Goal: Task Accomplishment & Management: Complete application form

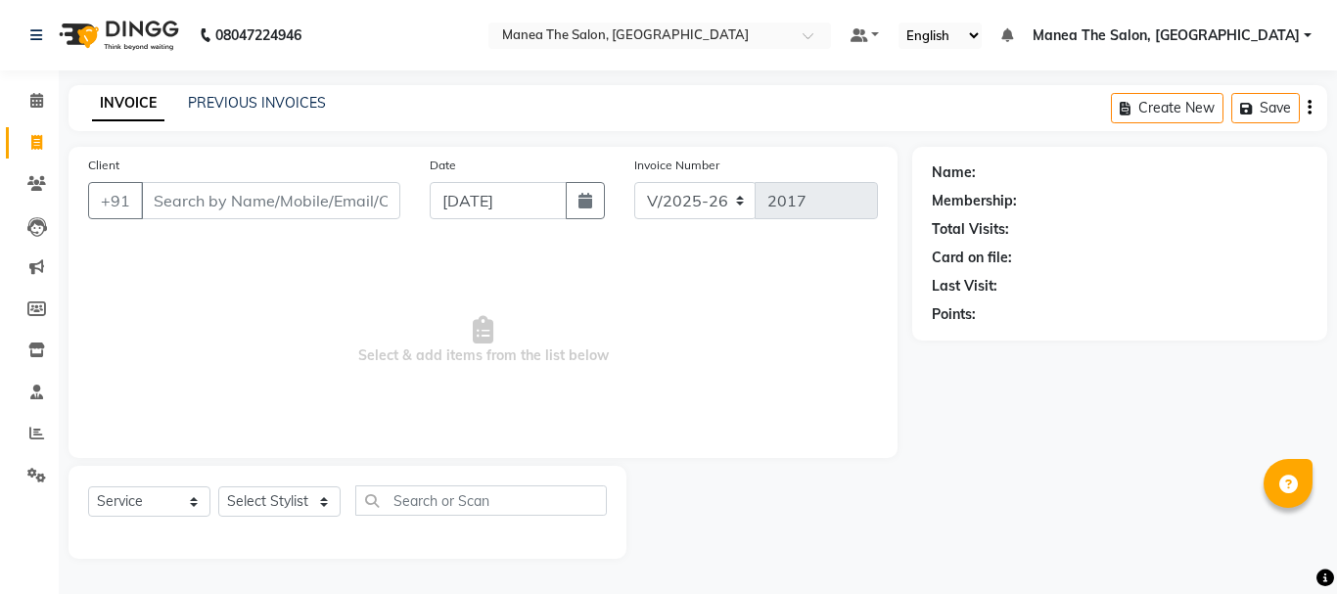
select select "7351"
select select "service"
drag, startPoint x: 0, startPoint y: 0, endPoint x: 0, endPoint y: 218, distance: 218.3
click at [0, 218] on li "Leads" at bounding box center [29, 227] width 59 height 42
click at [26, 141] on span at bounding box center [37, 143] width 34 height 23
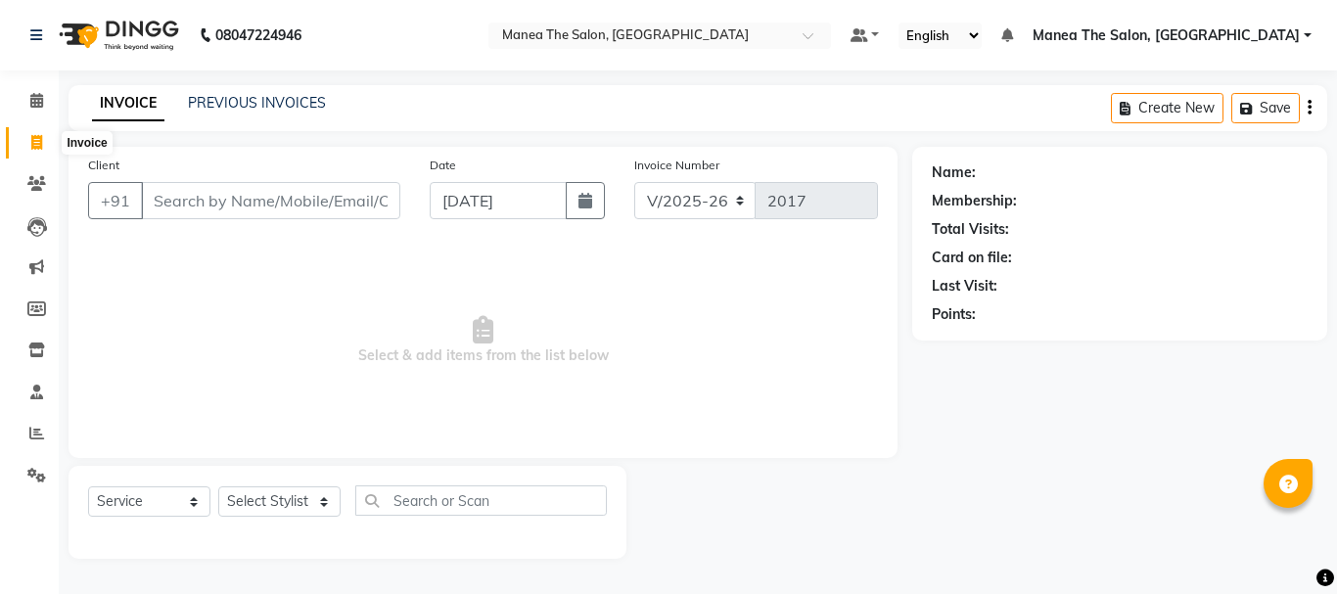
select select "service"
type input "2017"
click at [159, 191] on input "Client" at bounding box center [270, 200] width 259 height 37
select select "7351"
type input "7022677085"
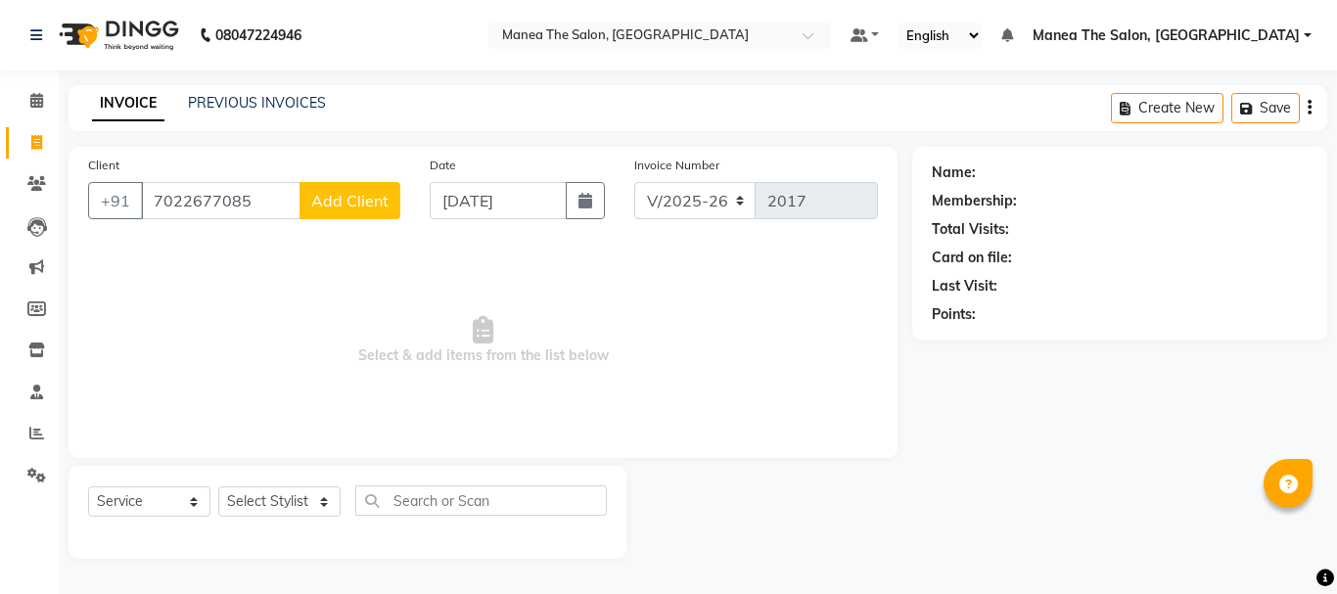
click at [352, 191] on span "Add Client" at bounding box center [349, 201] width 77 height 20
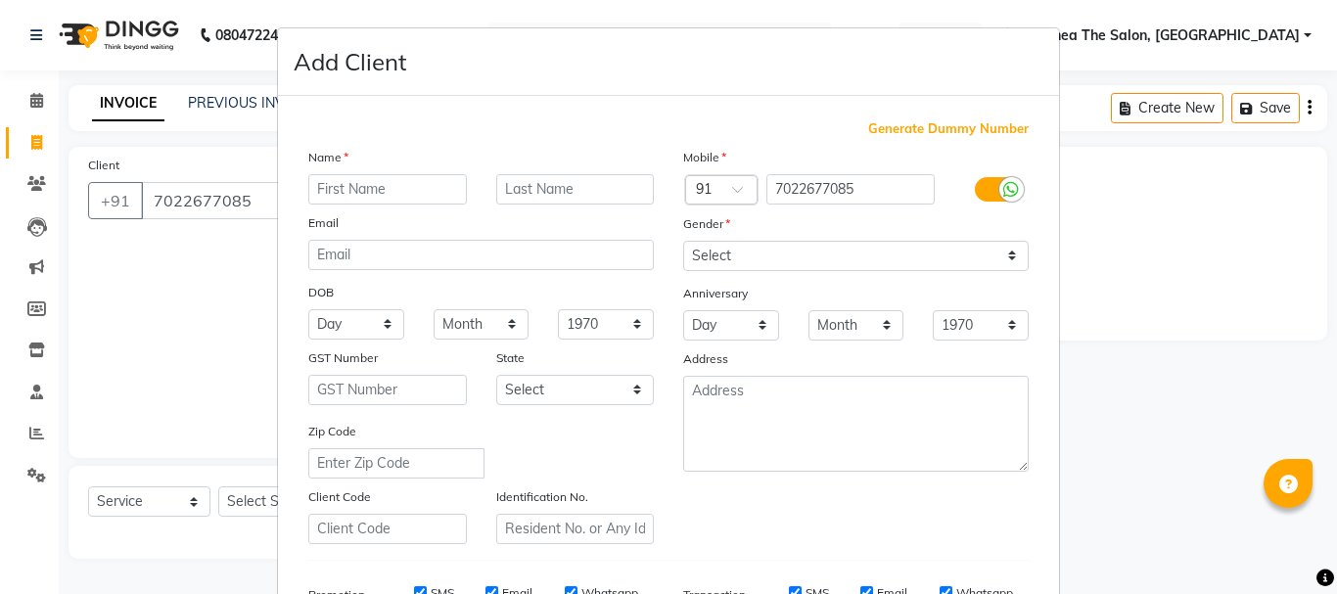
click at [349, 182] on input "text" at bounding box center [387, 189] width 159 height 30
type input "."
click at [784, 251] on select "Select Male Female Other Prefer Not To Say" at bounding box center [856, 256] width 346 height 30
select select "male"
click at [683, 241] on select "Select Male Female Other Prefer Not To Say" at bounding box center [856, 256] width 346 height 30
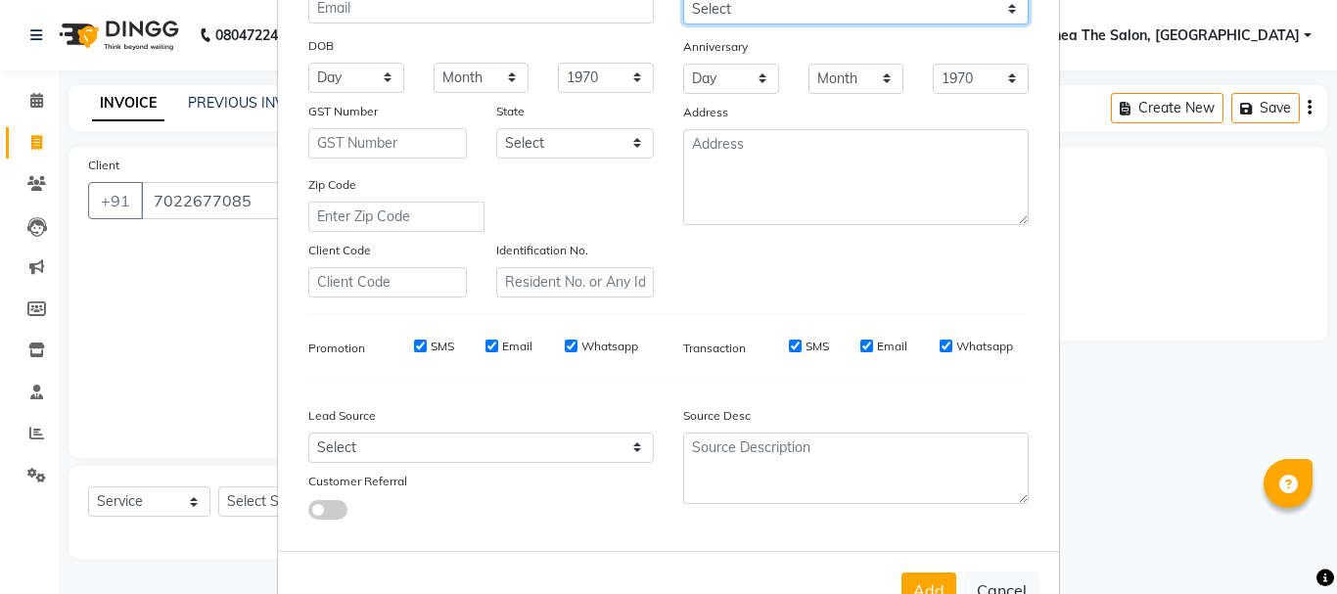
scroll to position [309, 0]
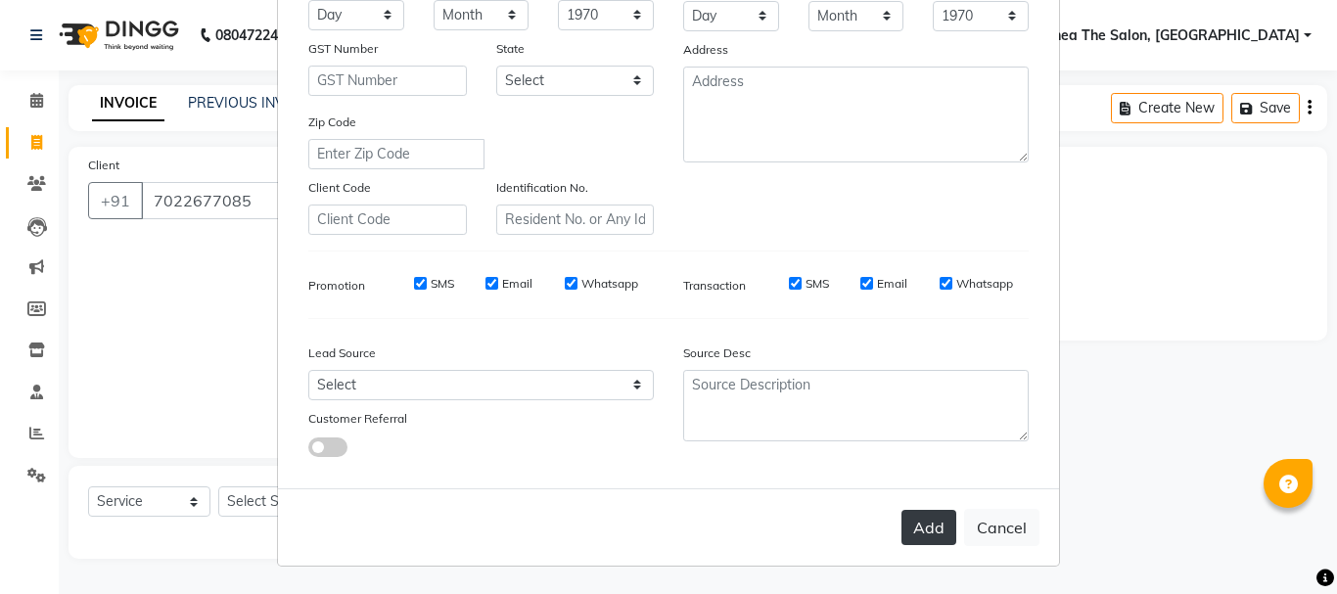
click at [909, 541] on button "Add" at bounding box center [929, 527] width 55 height 35
select select
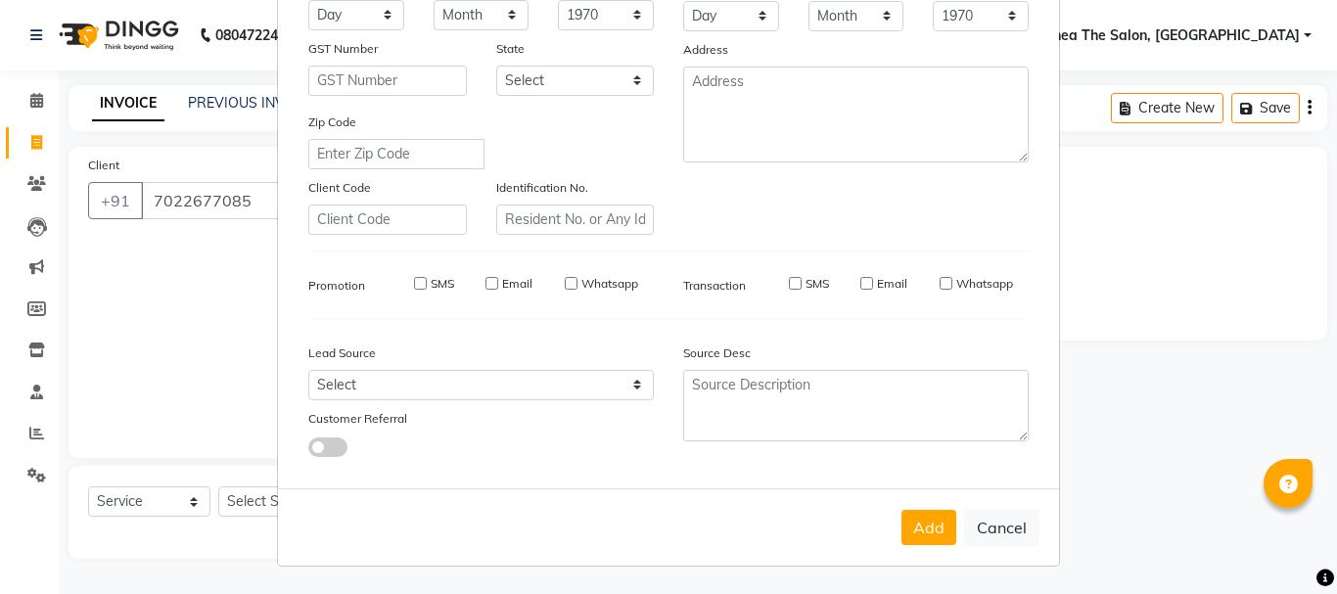
select select
checkbox input "false"
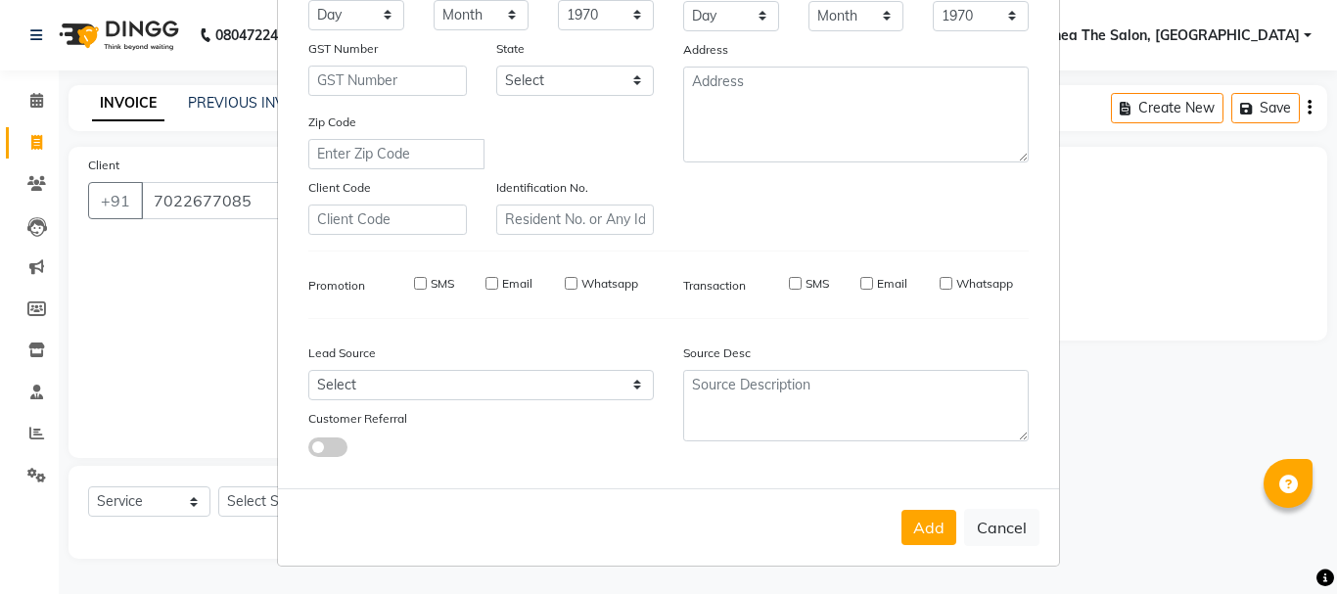
checkbox input "false"
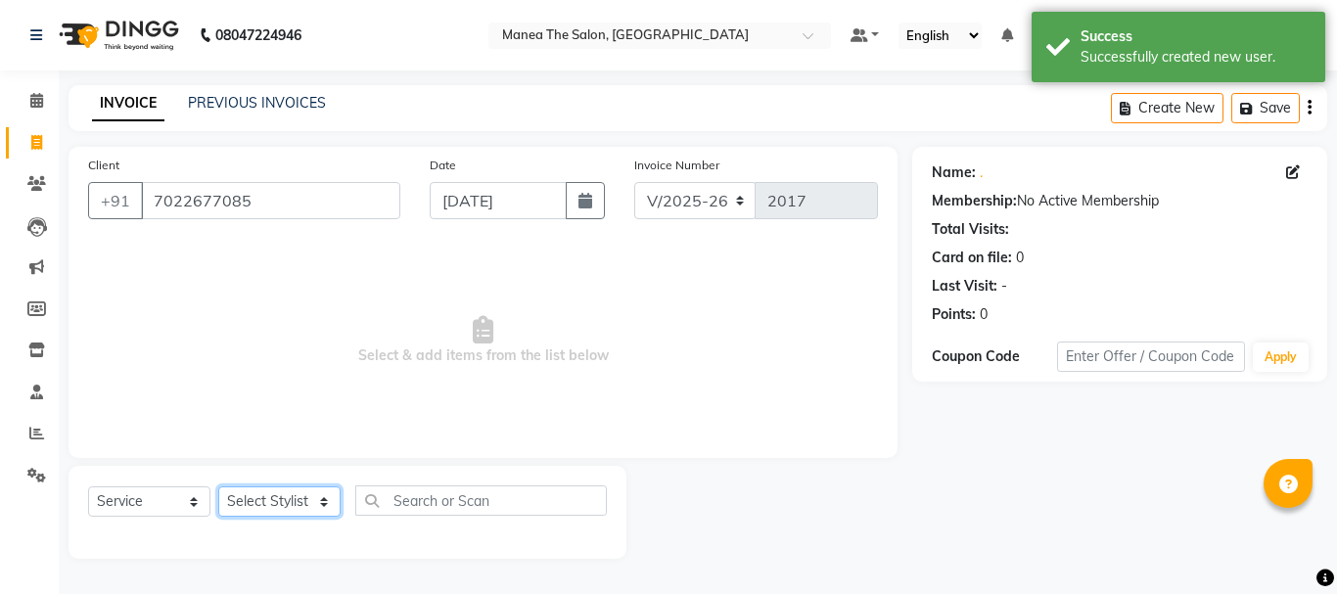
click at [256, 506] on select "Select Stylist aman Azeem Divya Prasad Rajyalaxmi Renuka shireesha Sulthana" at bounding box center [279, 502] width 122 height 30
select select "63586"
click at [218, 487] on select "Select Stylist aman Azeem Divya Prasad Rajyalaxmi Renuka shireesha Sulthana" at bounding box center [279, 502] width 122 height 30
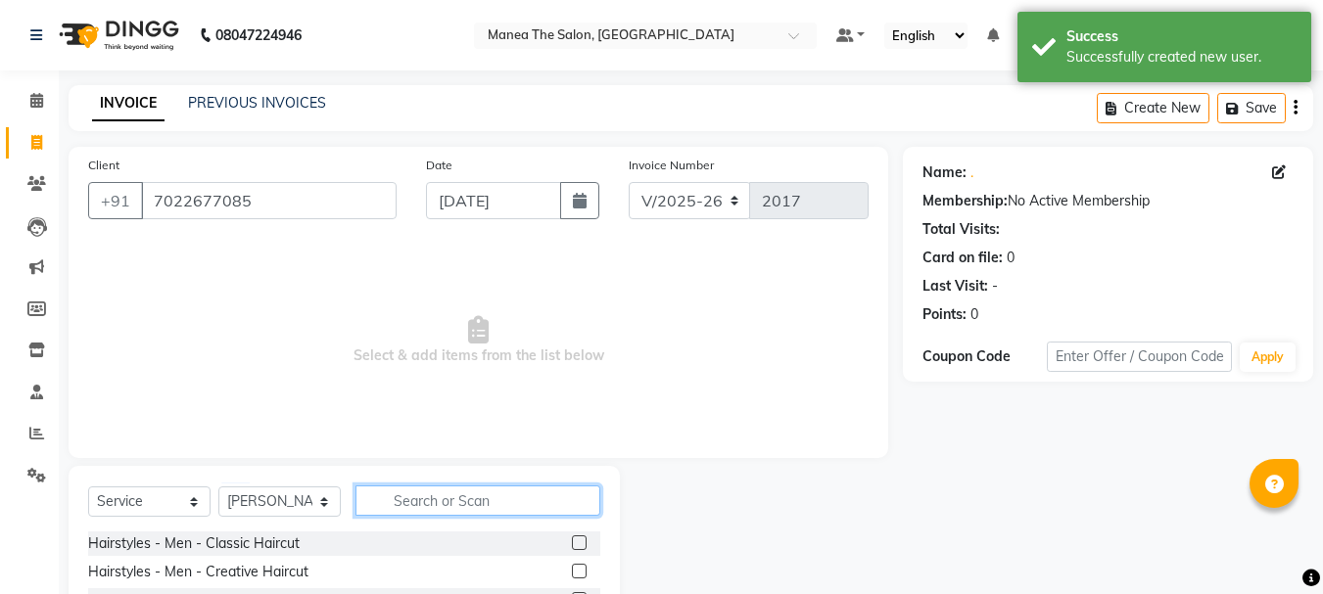
click at [400, 486] on input "text" at bounding box center [477, 501] width 245 height 30
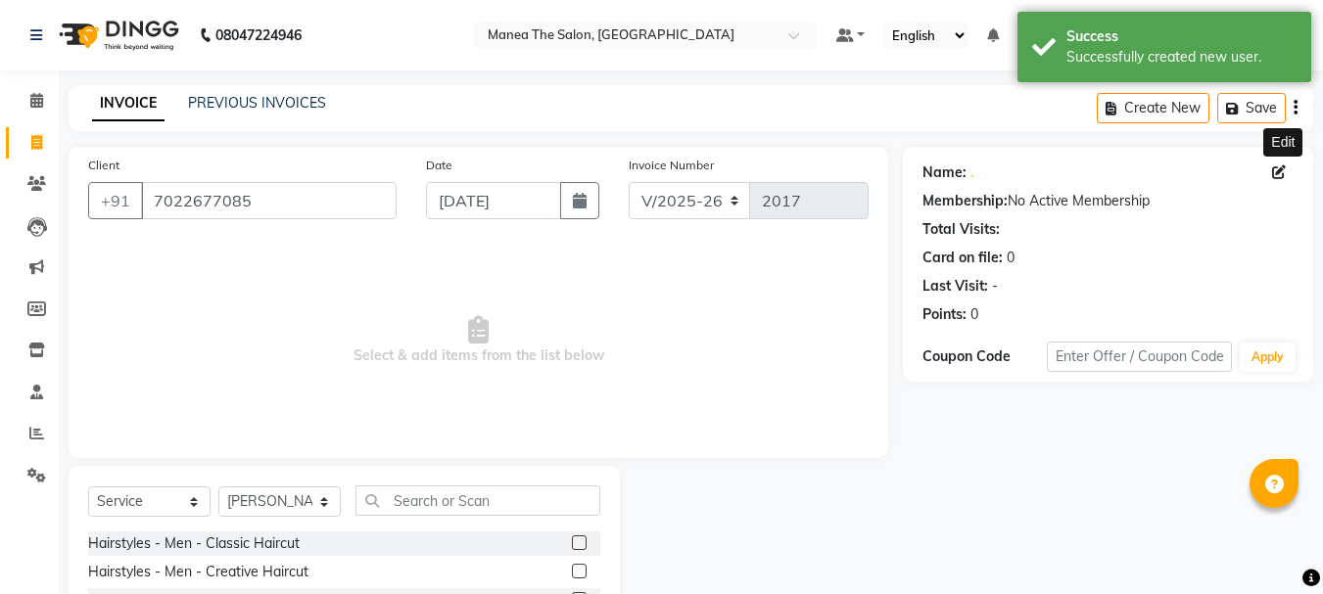
click at [1278, 173] on icon at bounding box center [1279, 172] width 14 height 14
select select "male"
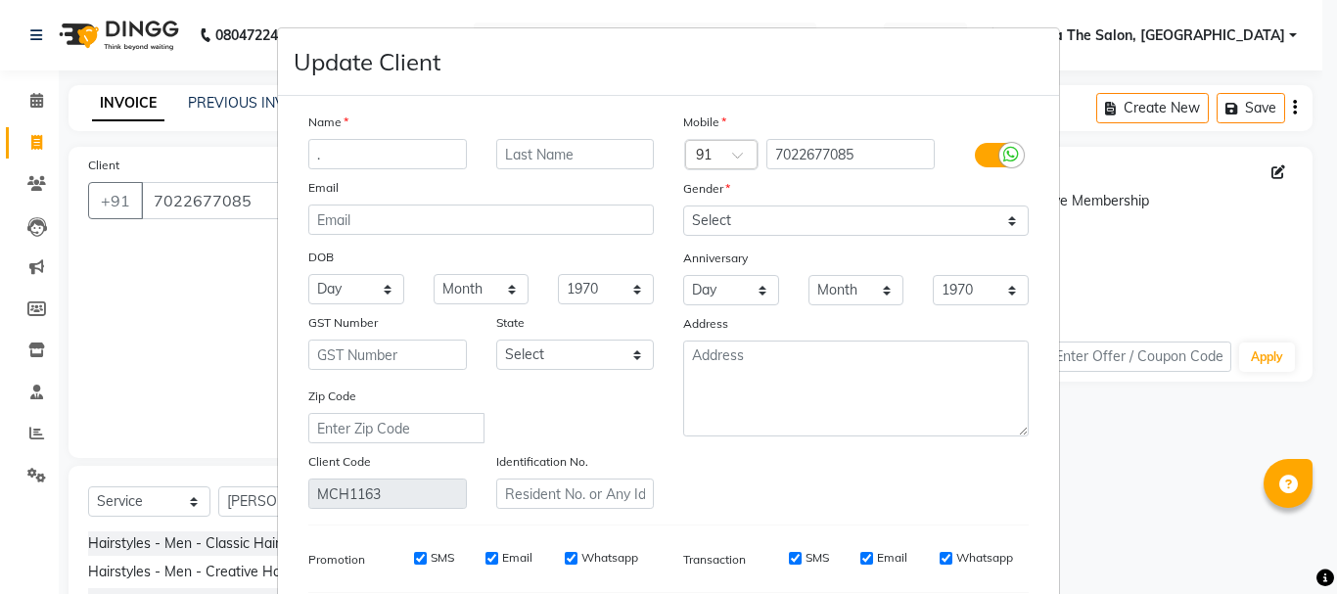
click at [327, 144] on input "." at bounding box center [387, 154] width 159 height 30
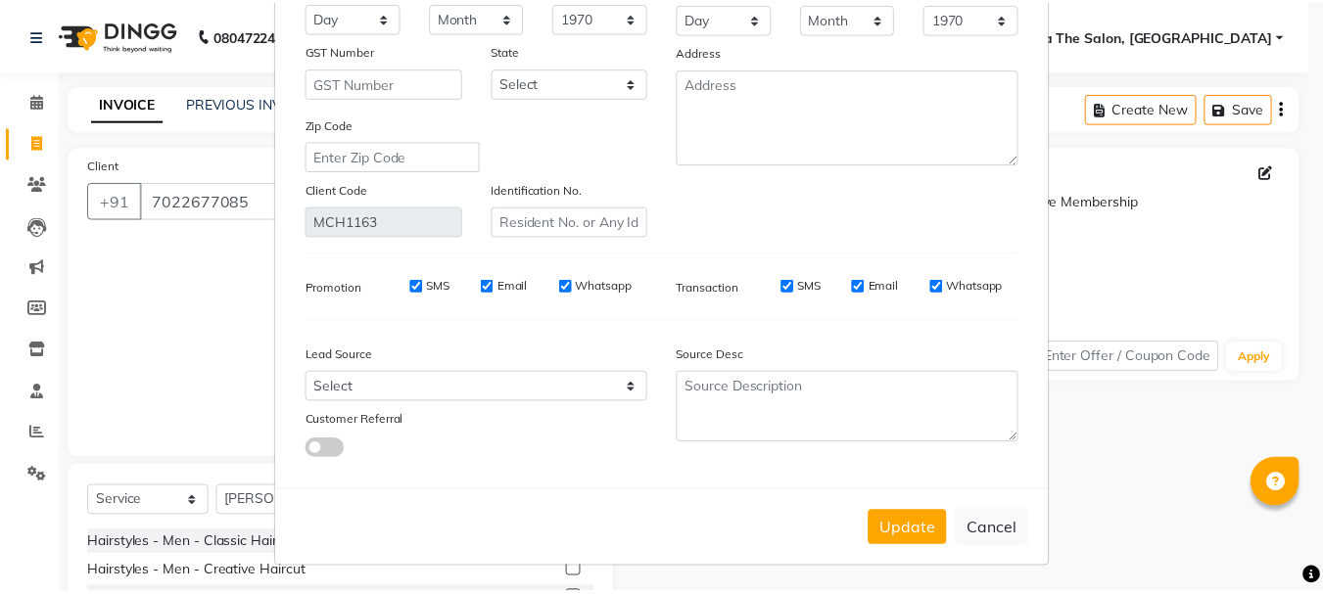
scroll to position [274, 0]
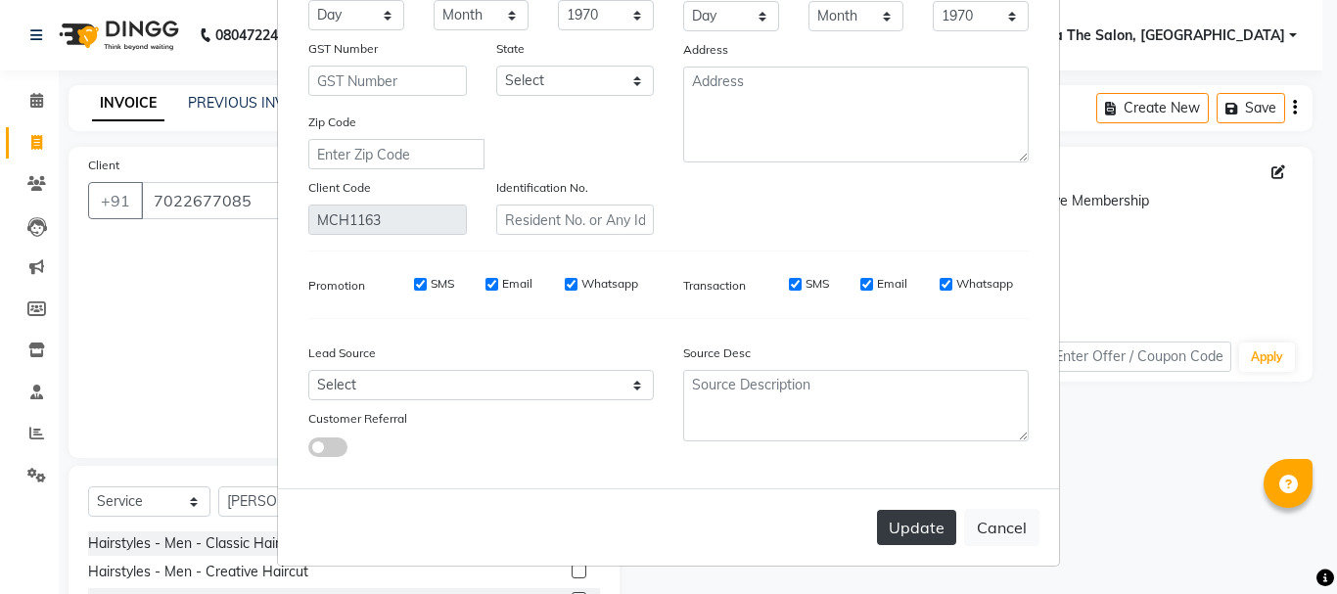
type input "nishant"
click at [927, 524] on button "Update" at bounding box center [916, 527] width 79 height 35
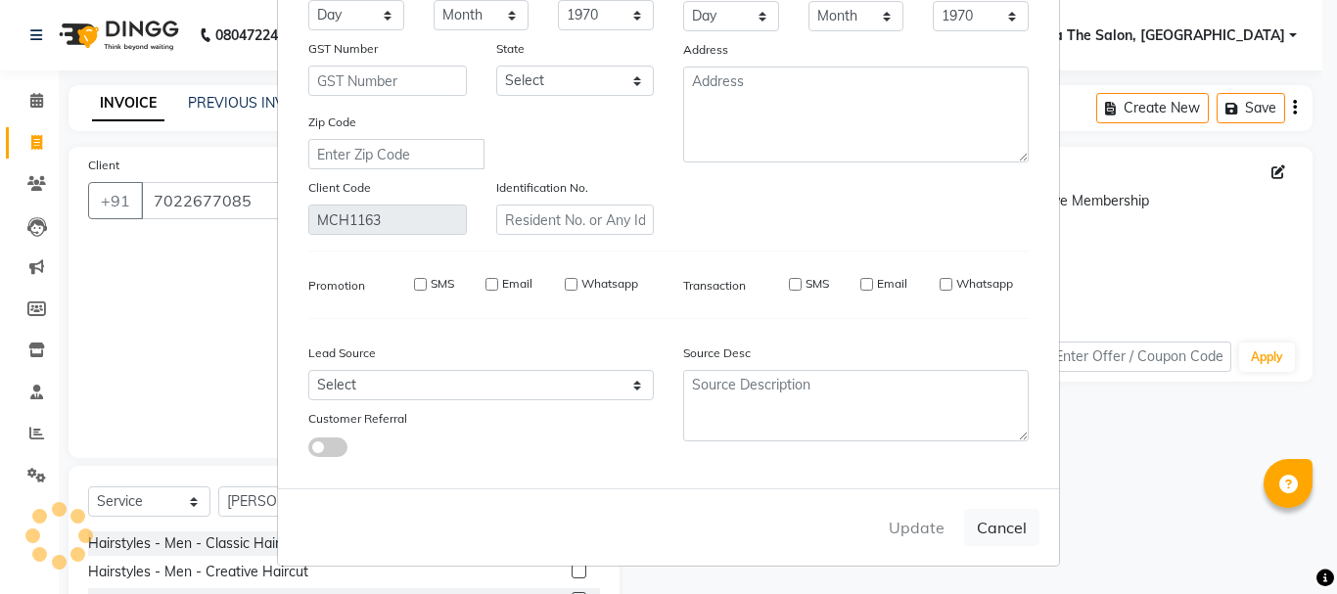
select select
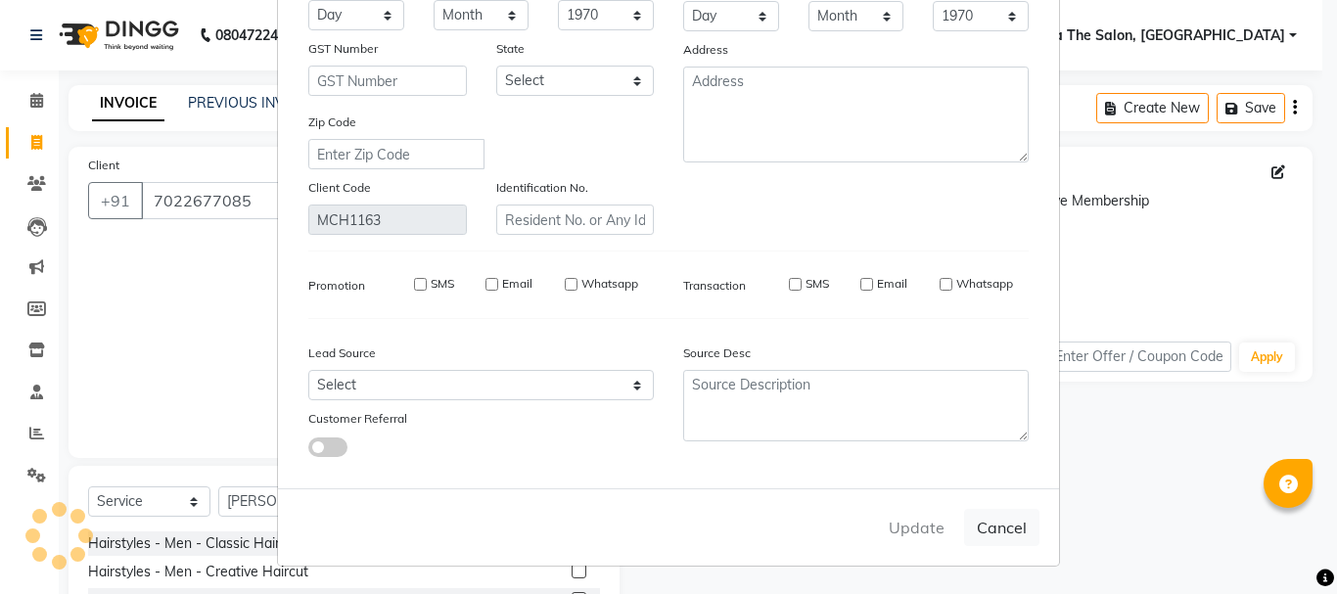
select select
checkbox input "false"
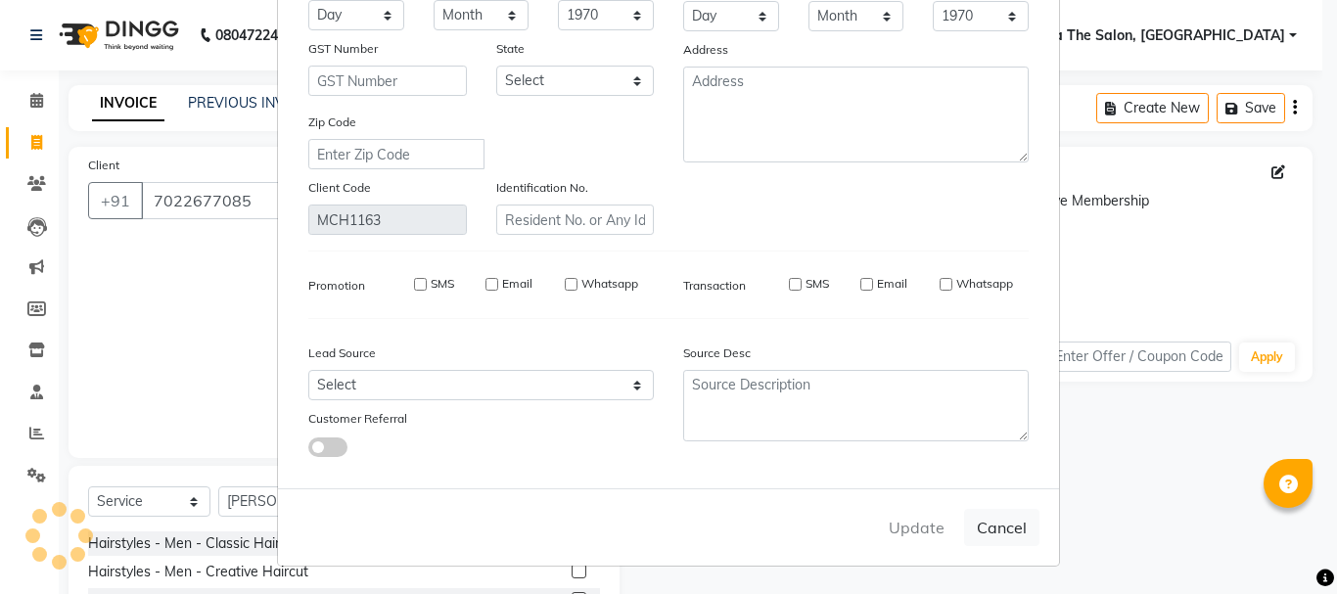
checkbox input "false"
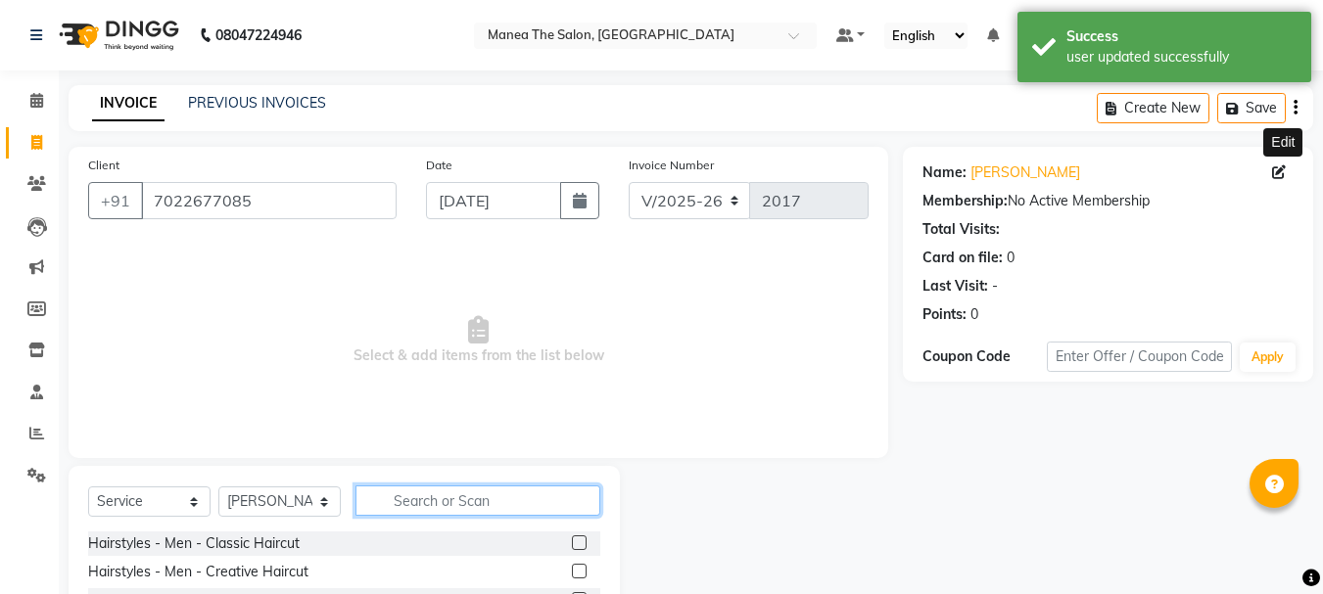
click at [447, 496] on input "text" at bounding box center [477, 501] width 245 height 30
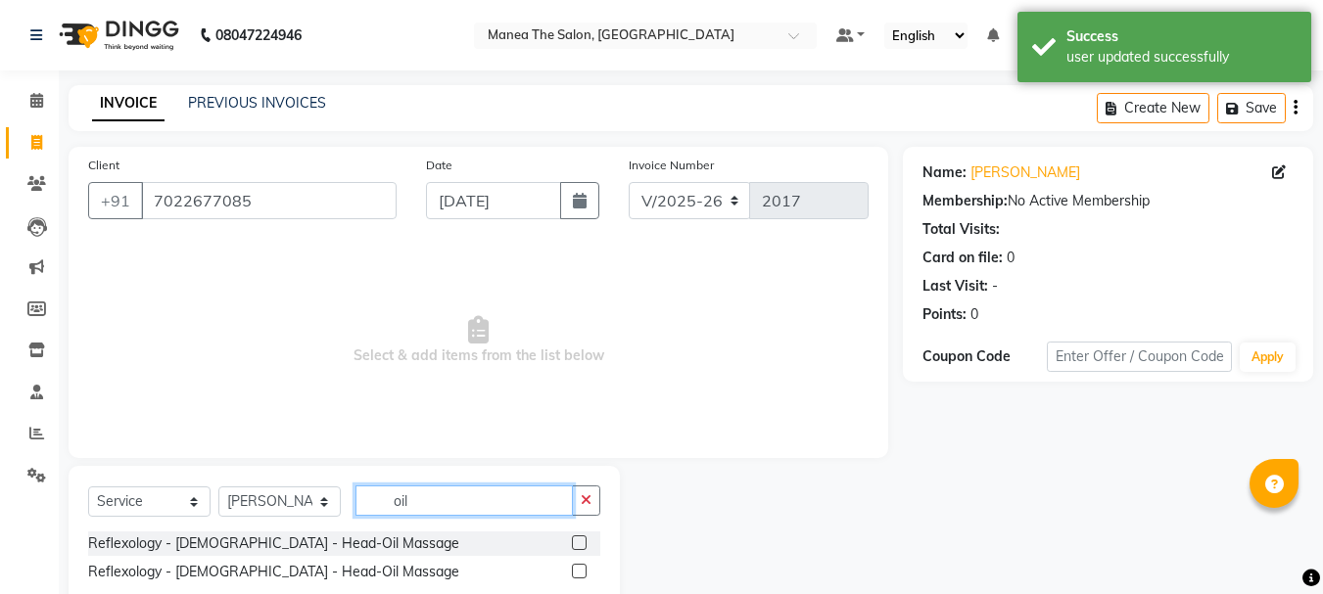
type input "oil"
click at [584, 542] on label at bounding box center [579, 542] width 15 height 15
click at [584, 542] on input "checkbox" at bounding box center [578, 543] width 13 height 13
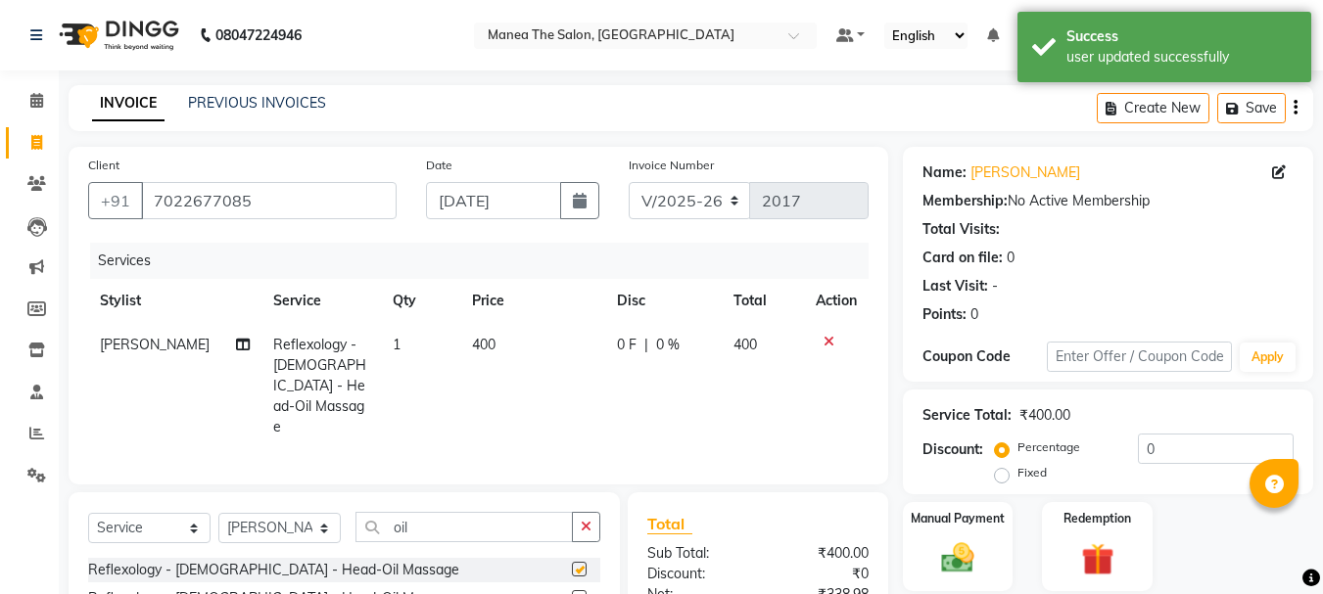
checkbox input "false"
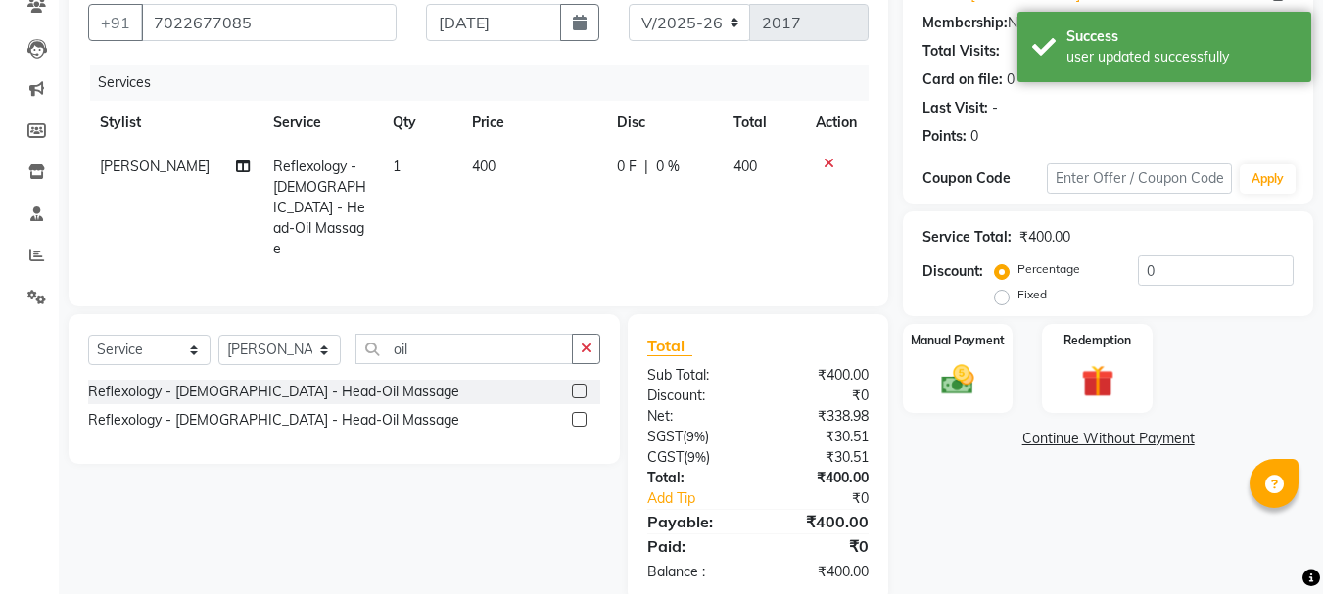
scroll to position [189, 0]
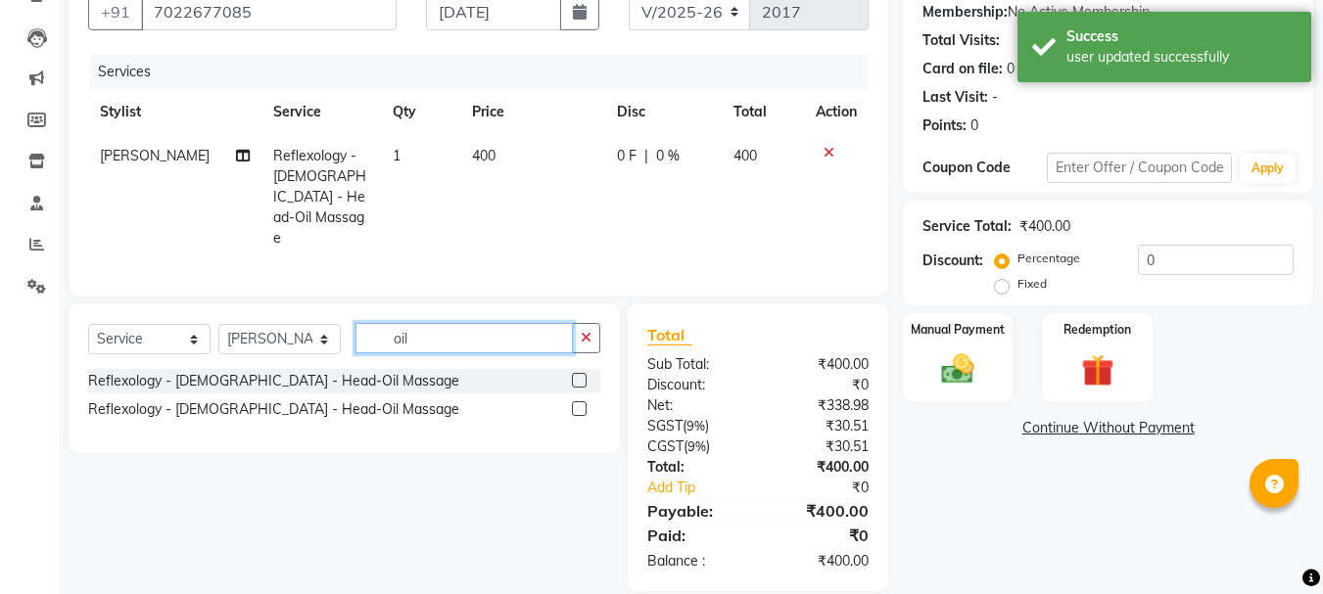
click at [419, 323] on input "oil" at bounding box center [463, 338] width 217 height 30
type input "o"
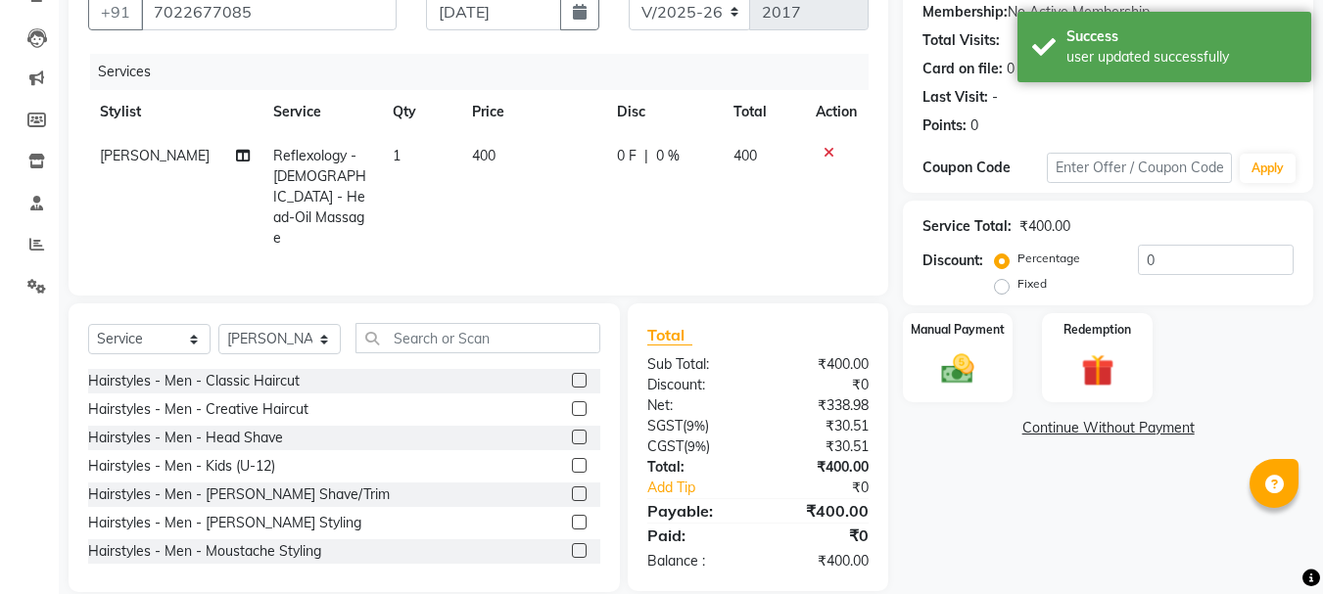
click at [572, 487] on label at bounding box center [579, 494] width 15 height 15
click at [572, 488] on input "checkbox" at bounding box center [578, 494] width 13 height 13
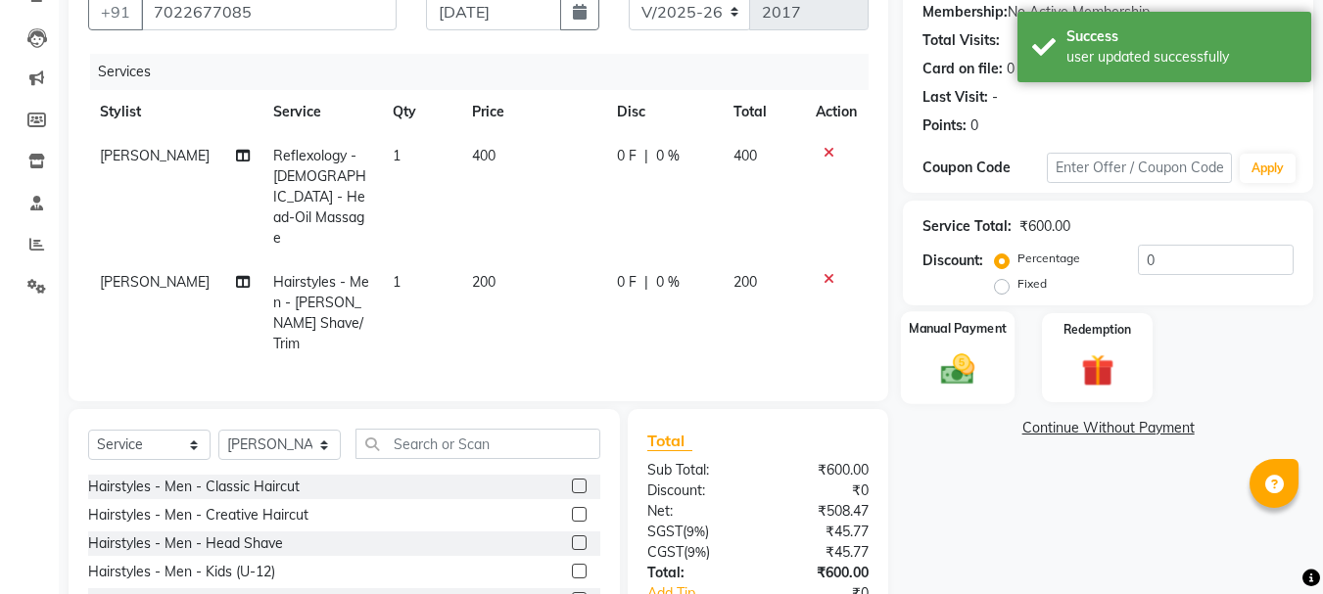
checkbox input "false"
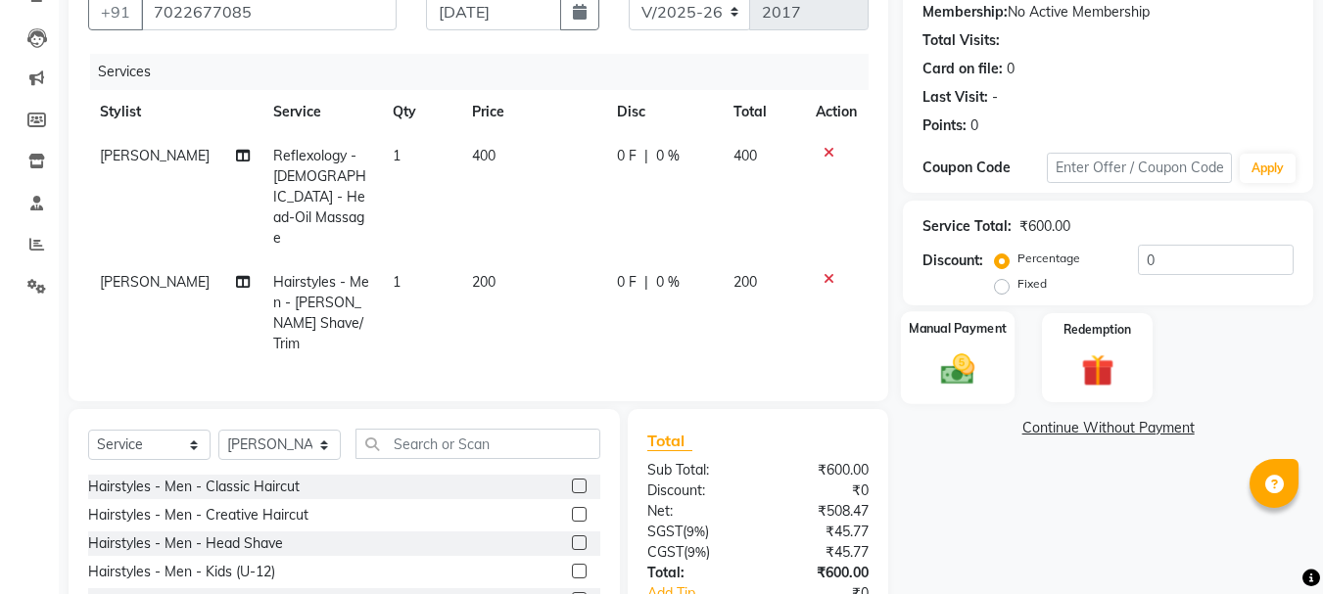
click at [964, 365] on img at bounding box center [957, 368] width 55 height 39
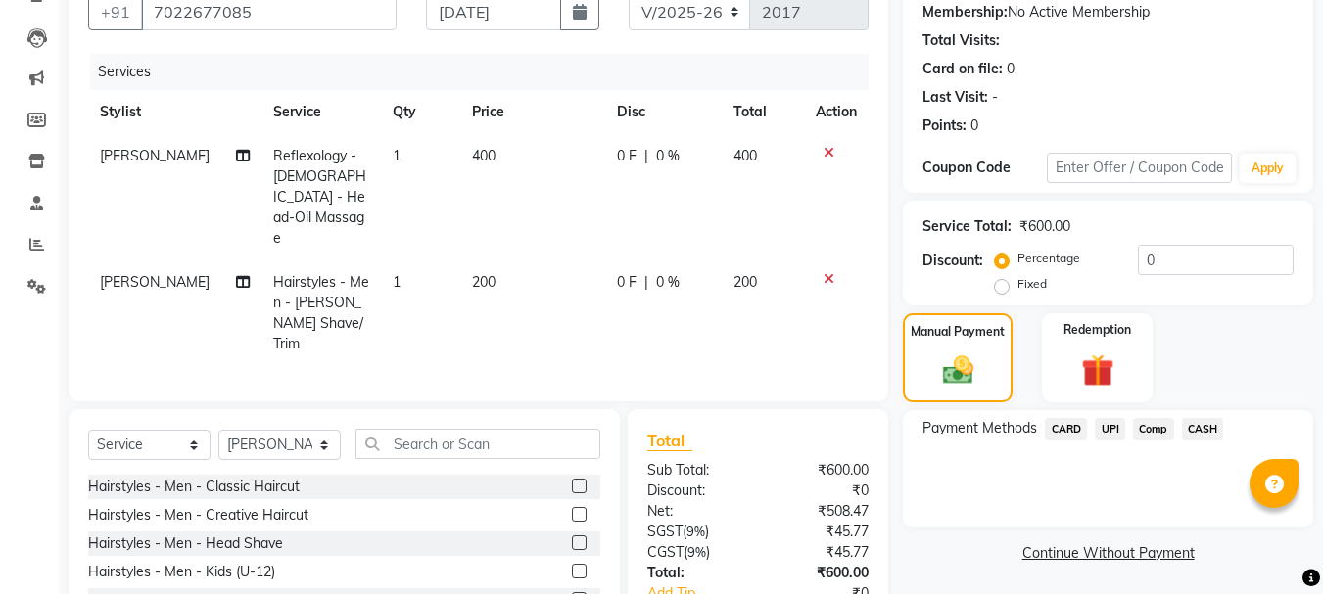
click at [1101, 427] on span "UPI" at bounding box center [1109, 429] width 30 height 23
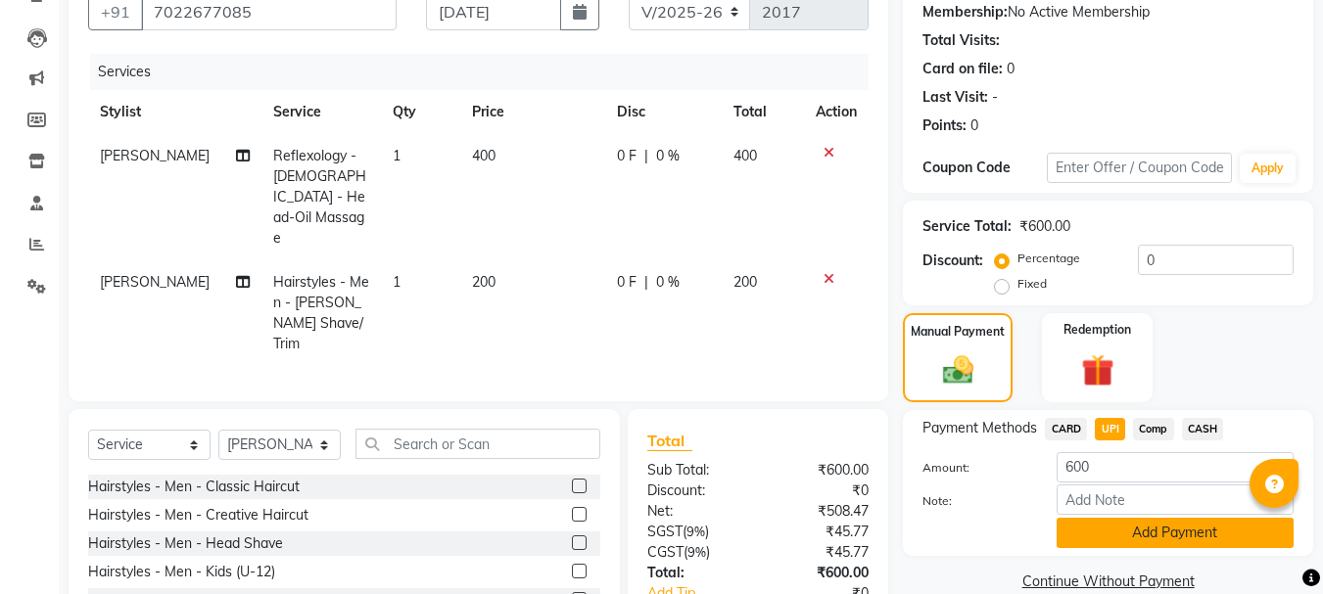
click at [1088, 545] on button "Add Payment" at bounding box center [1174, 533] width 237 height 30
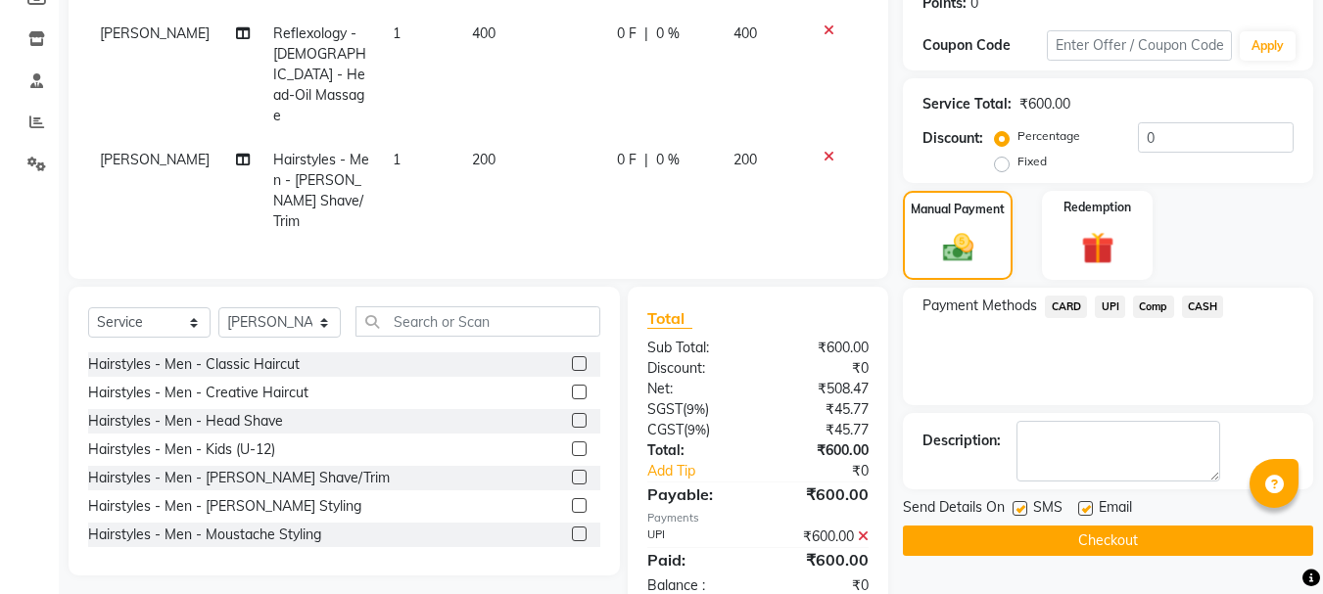
scroll to position [315, 0]
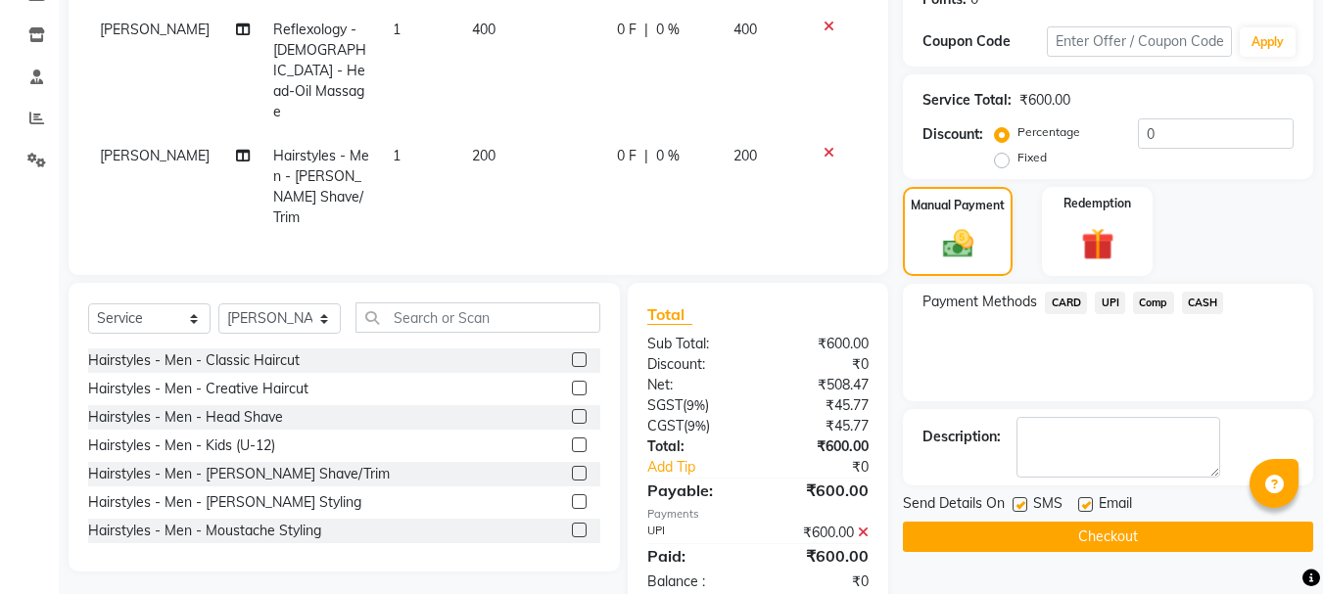
click at [1076, 547] on button "Checkout" at bounding box center [1108, 537] width 410 height 30
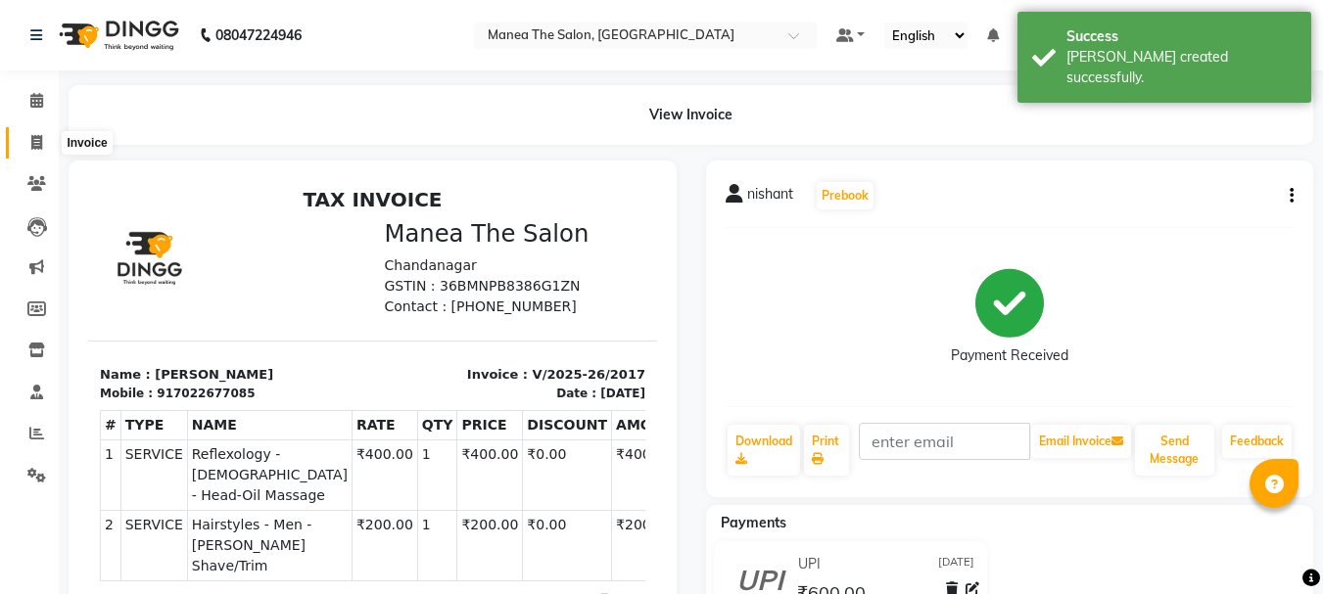
click at [34, 142] on icon at bounding box center [36, 142] width 11 height 15
select select "service"
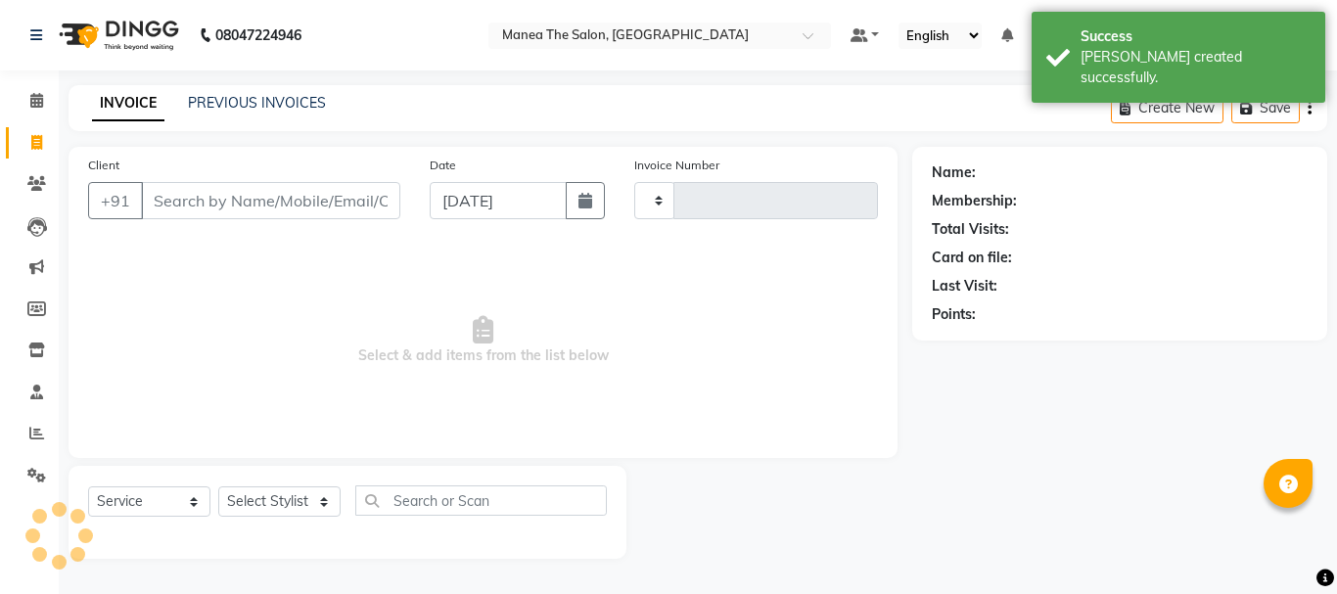
type input "2018"
select select "7351"
click at [267, 98] on link "PREVIOUS INVOICES" at bounding box center [257, 103] width 138 height 18
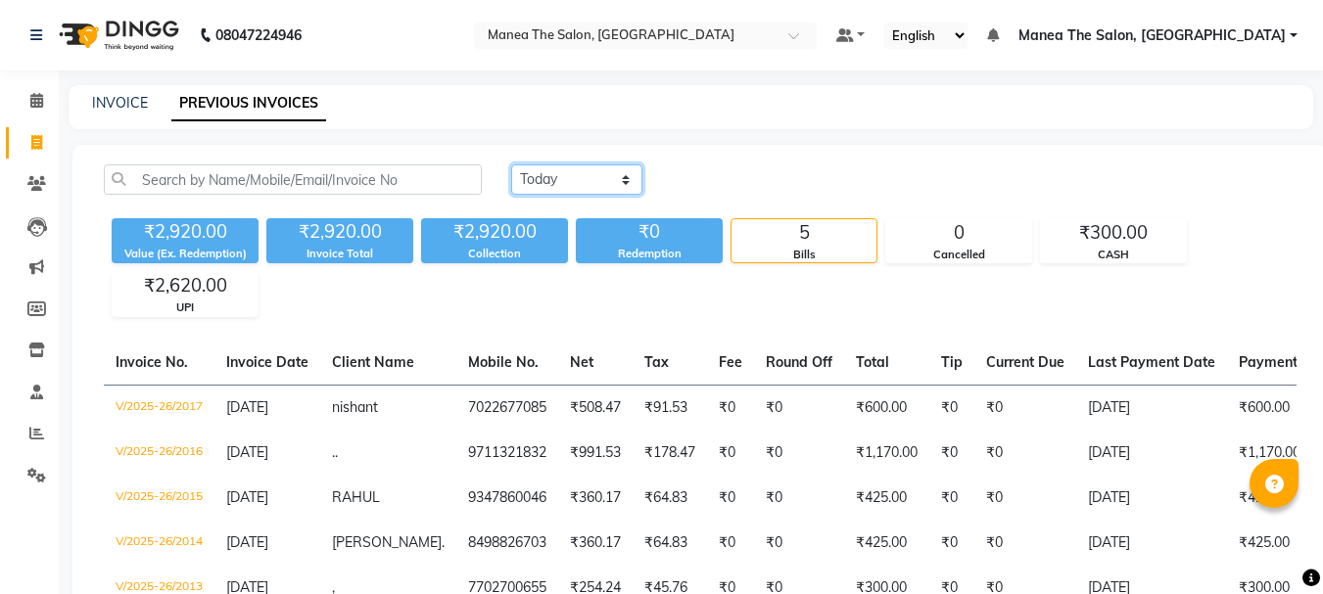
click at [537, 182] on select "Today Yesterday Custom Range" at bounding box center [576, 179] width 131 height 30
select select "yesterday"
click at [511, 164] on select "Today Yesterday Custom Range" at bounding box center [576, 179] width 131 height 30
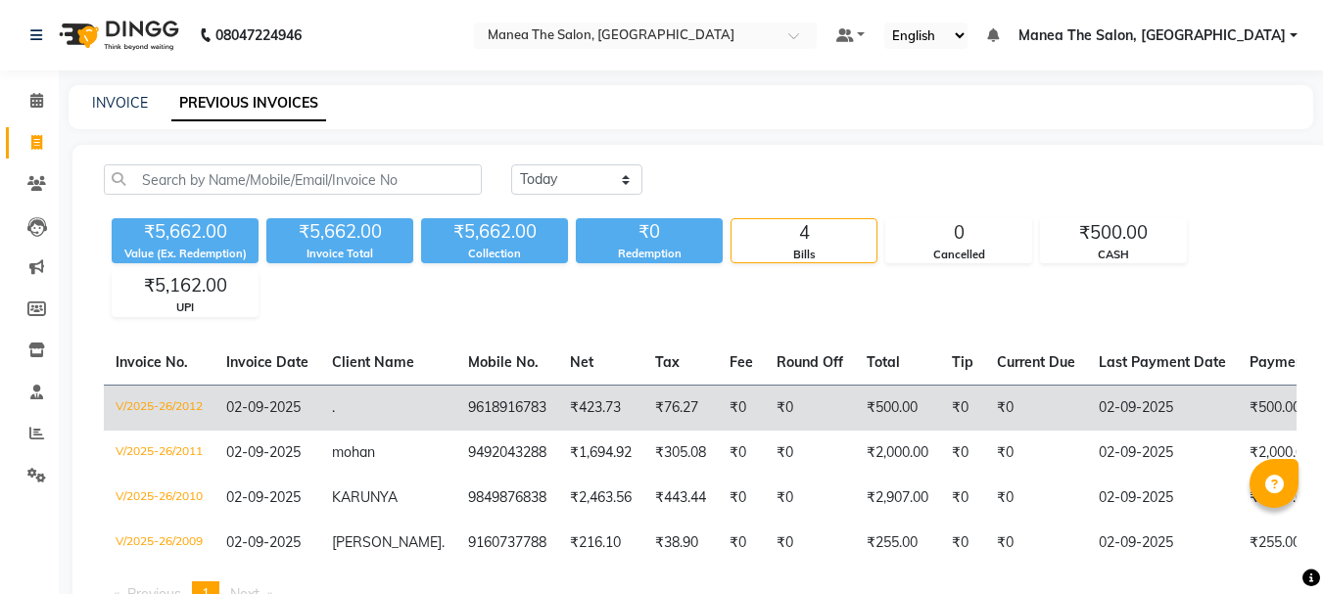
click at [502, 417] on td "9618916783" at bounding box center [507, 408] width 102 height 46
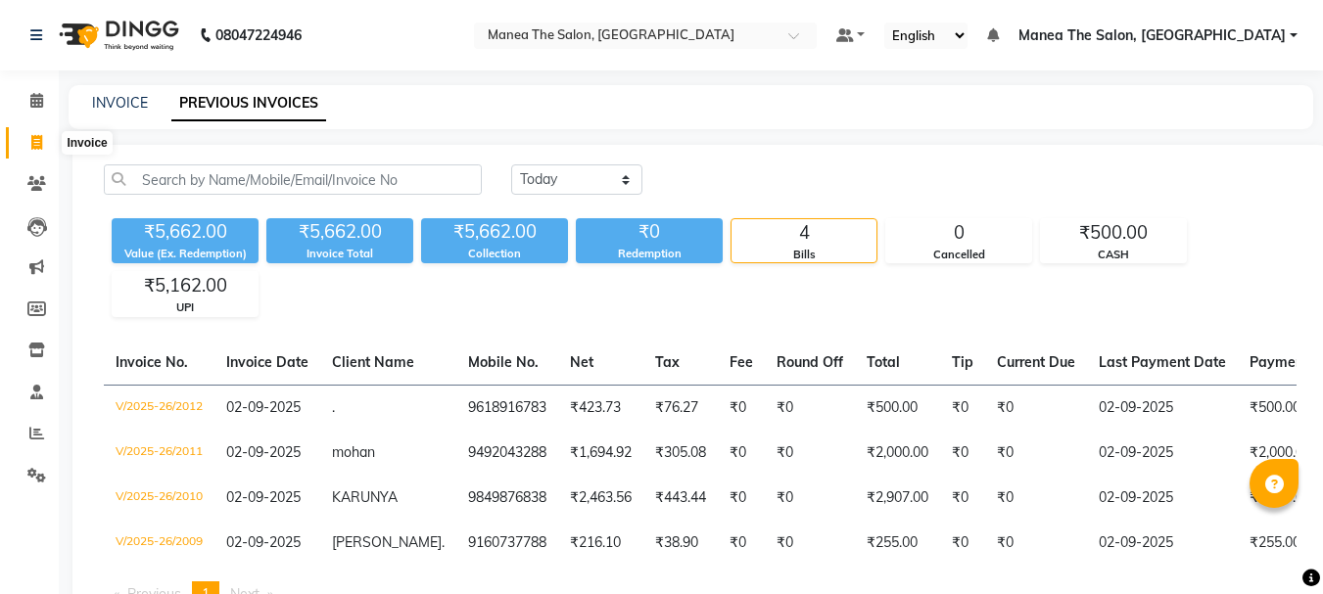
click at [32, 141] on icon at bounding box center [36, 142] width 11 height 15
select select "service"
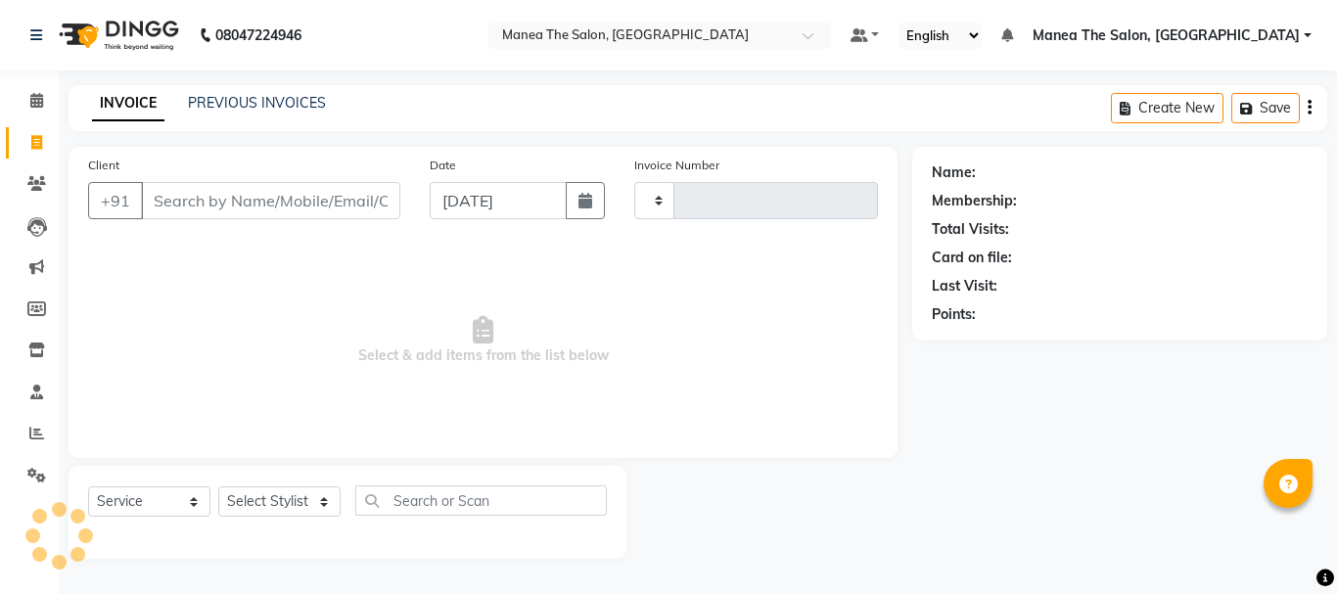
type input "2018"
select select "7351"
click at [37, 151] on span at bounding box center [37, 143] width 34 height 23
select select "7351"
select select "service"
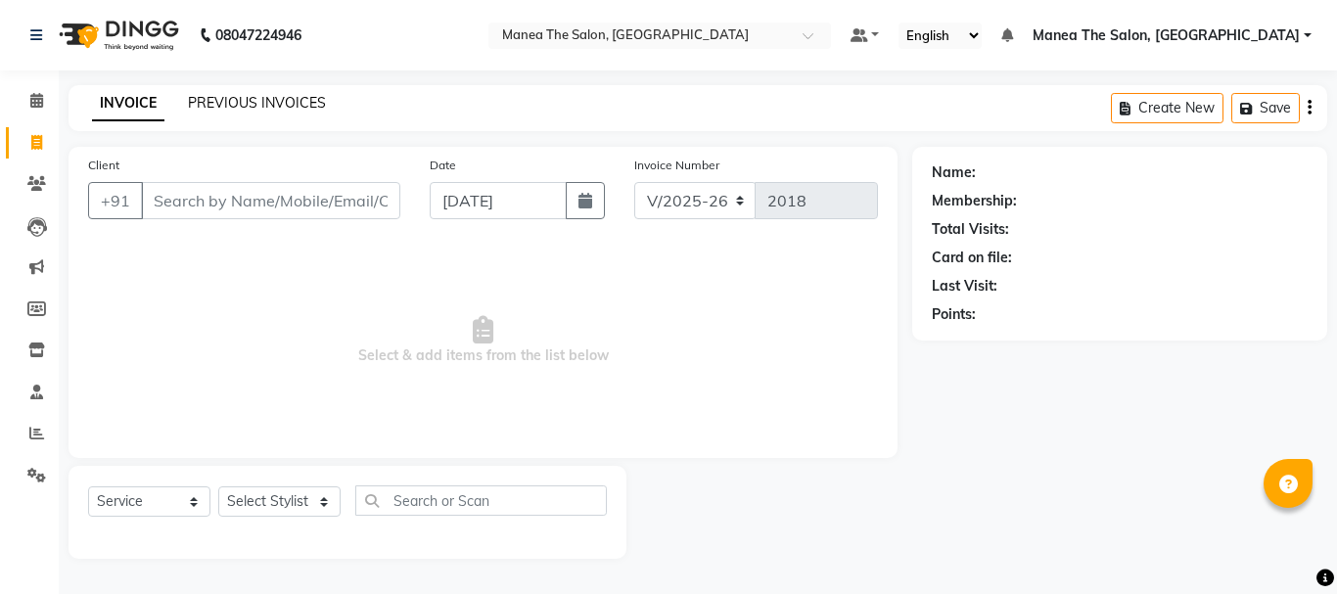
click at [272, 106] on link "PREVIOUS INVOICES" at bounding box center [257, 103] width 138 height 18
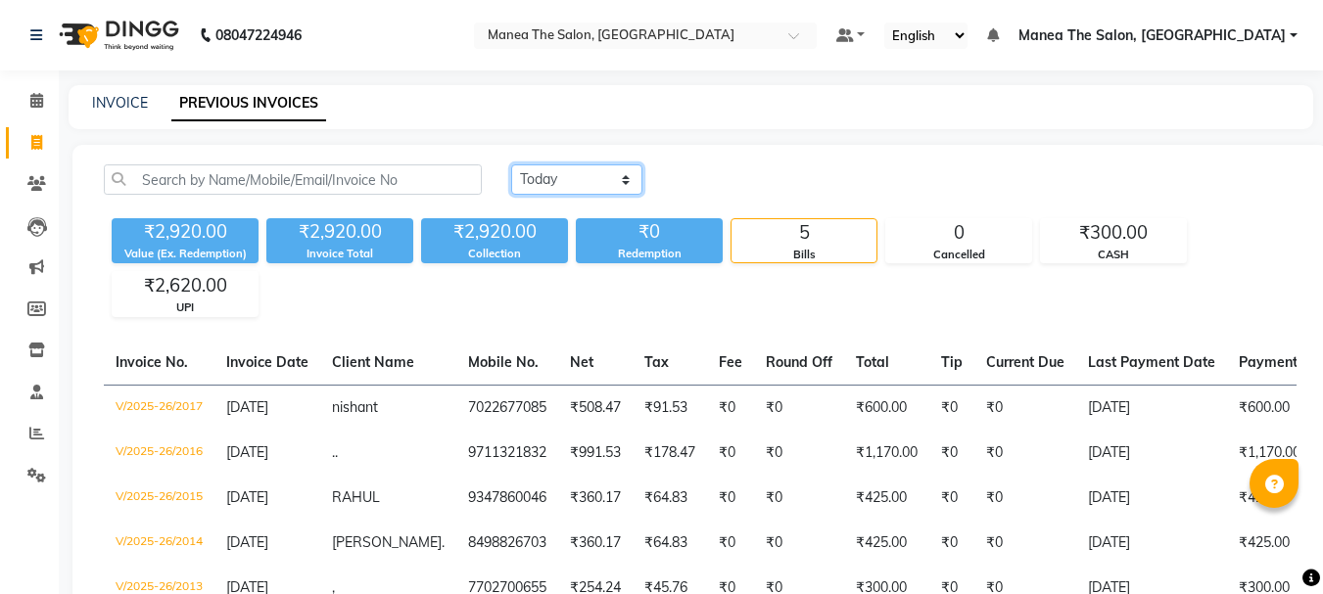
click at [534, 176] on select "Today Yesterday Custom Range" at bounding box center [576, 179] width 131 height 30
select select "yesterday"
click at [511, 164] on select "Today Yesterday Custom Range" at bounding box center [576, 179] width 131 height 30
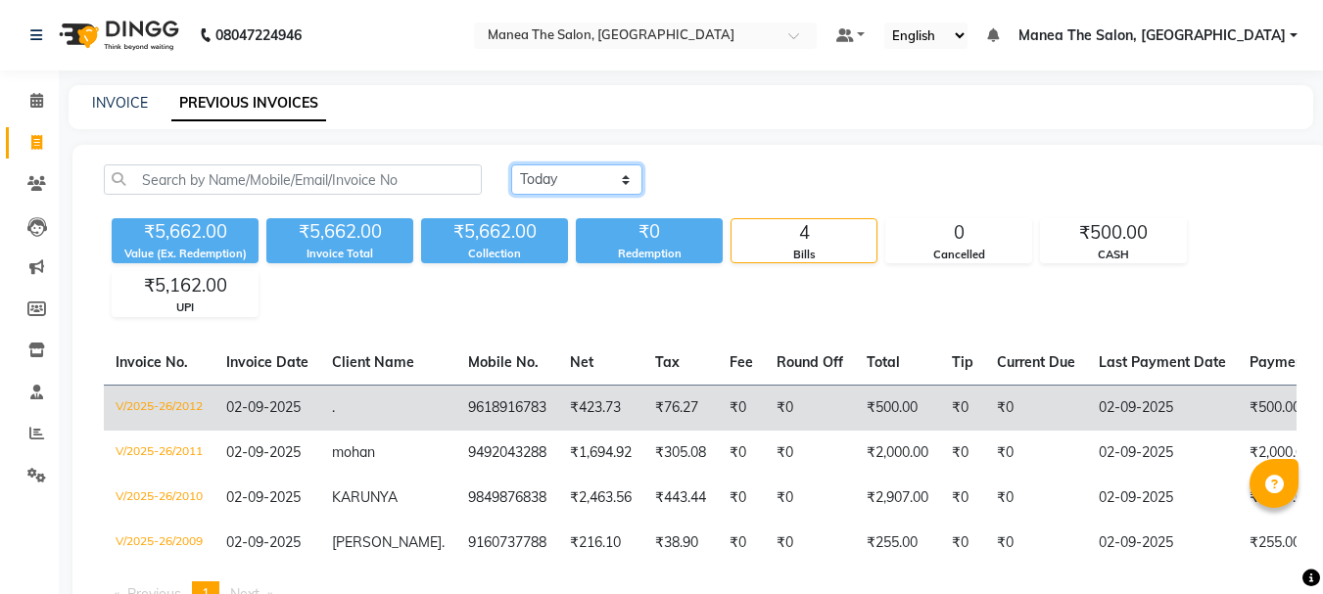
scroll to position [93, 0]
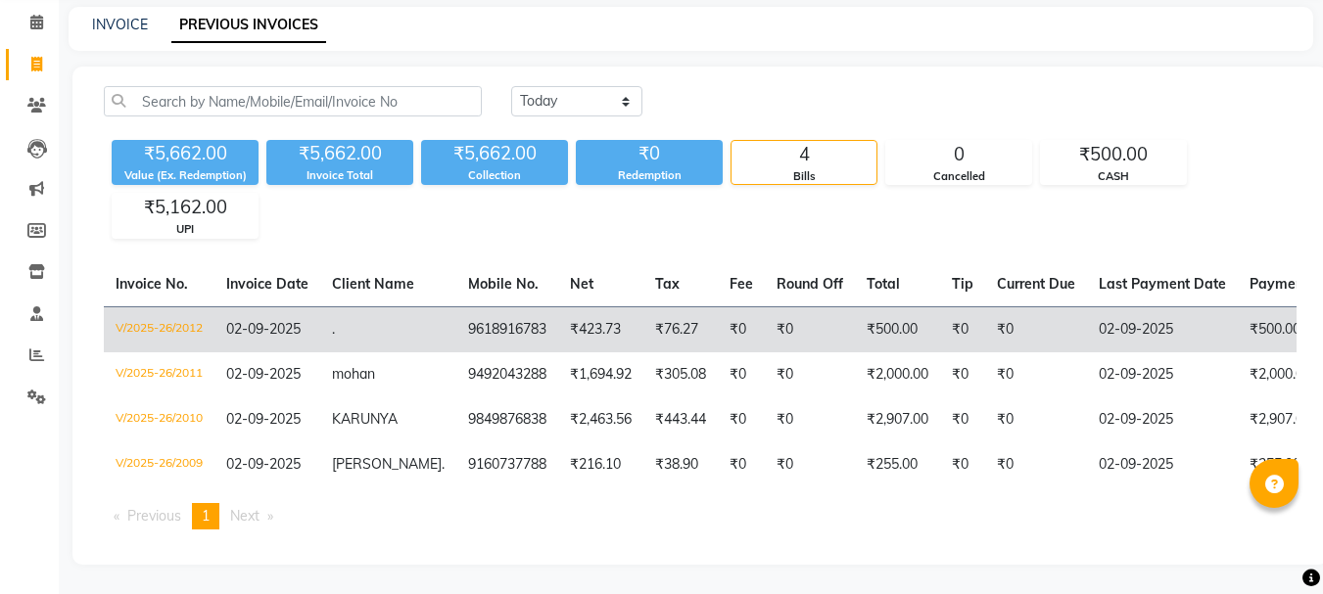
click at [469, 313] on td "9618916783" at bounding box center [507, 329] width 102 height 46
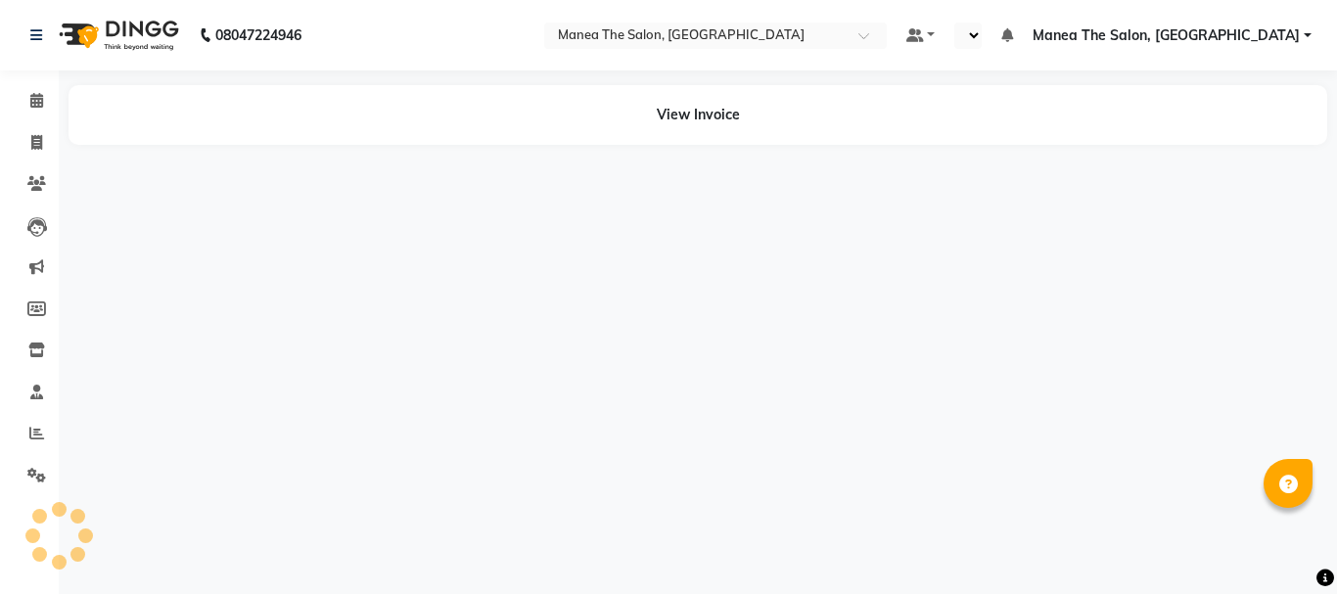
select select "en"
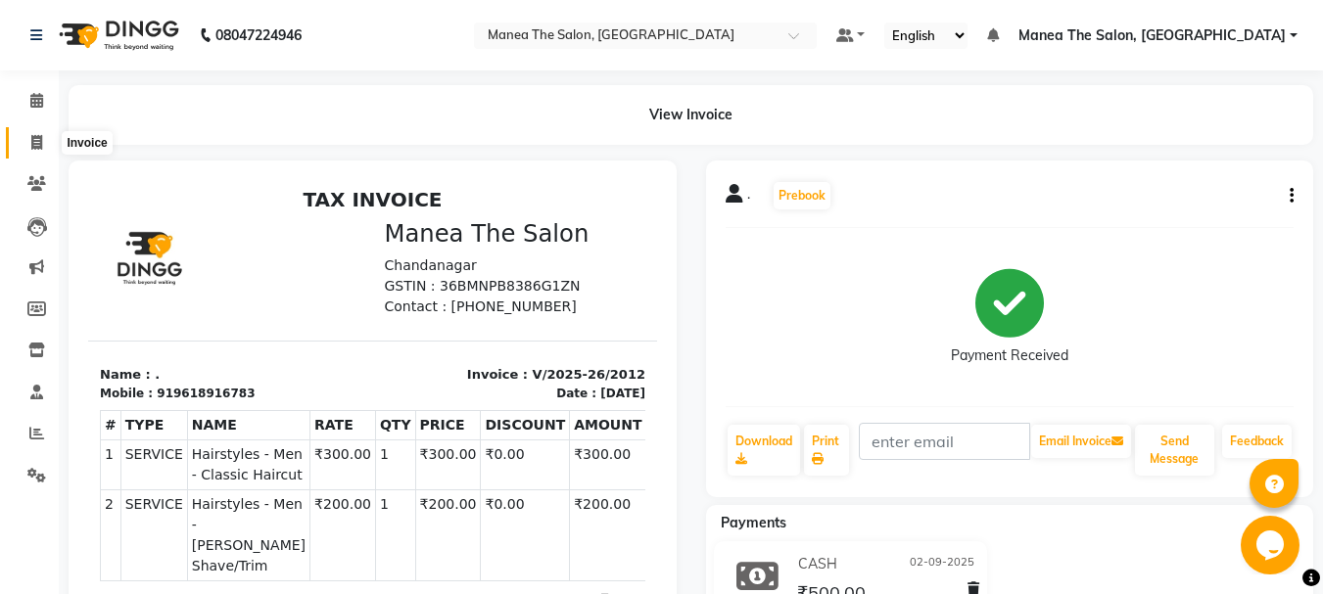
click at [34, 145] on icon at bounding box center [36, 142] width 11 height 15
select select "service"
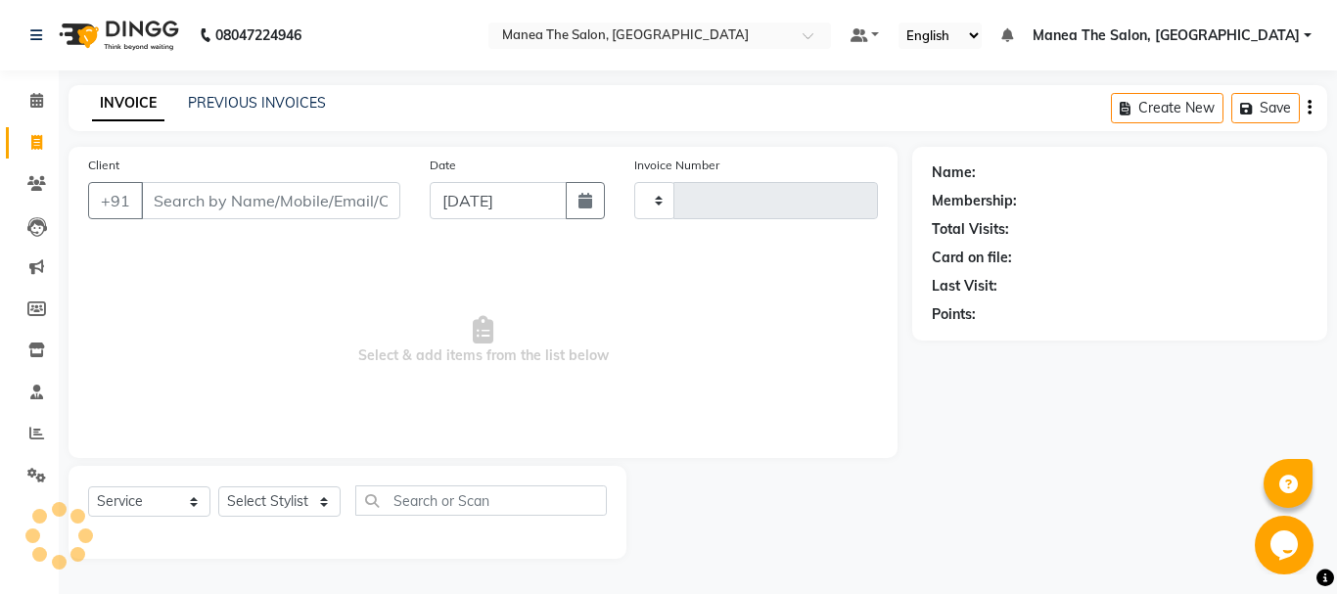
type input "2018"
select select "7351"
